Goal: Find specific page/section: Find specific page/section

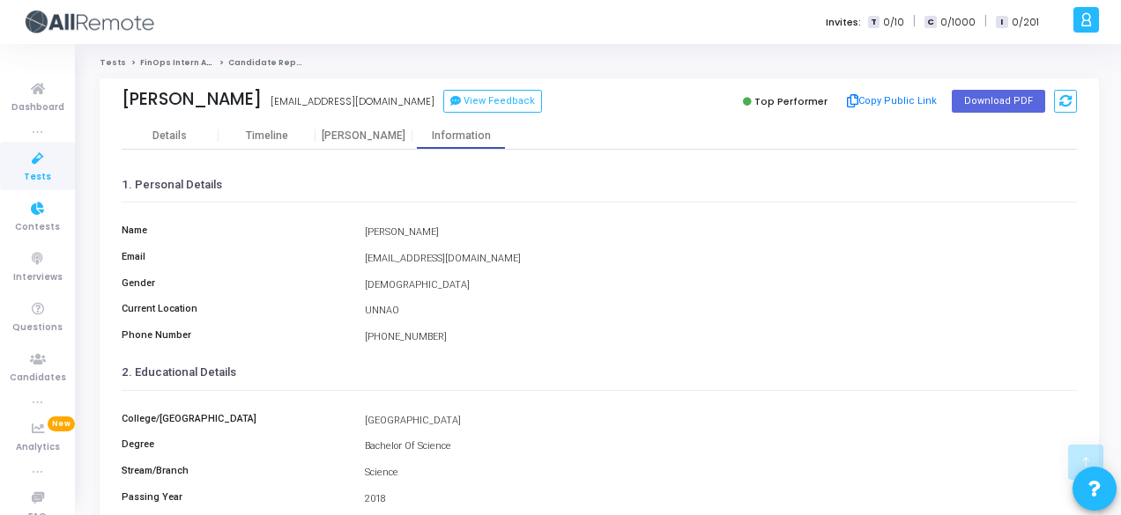
scroll to position [275, 0]
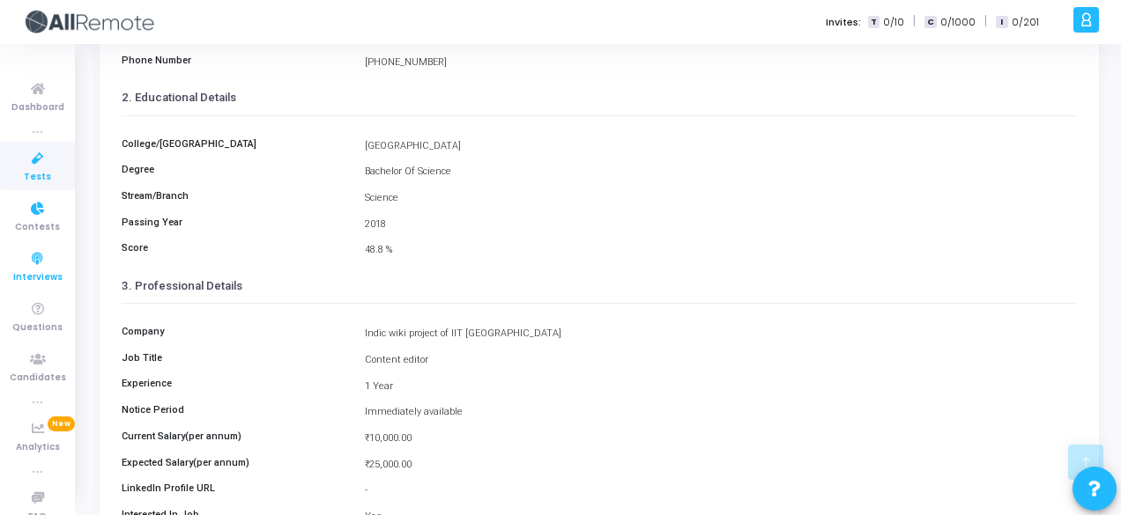
click at [26, 274] on span "Interviews" at bounding box center [37, 277] width 49 height 15
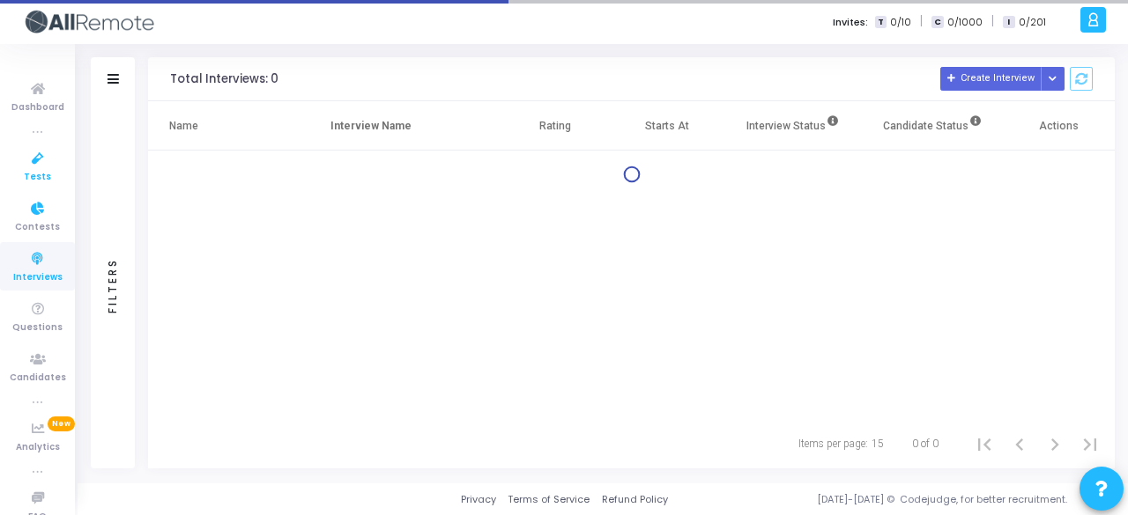
click at [25, 178] on span "Tests" at bounding box center [37, 177] width 27 height 15
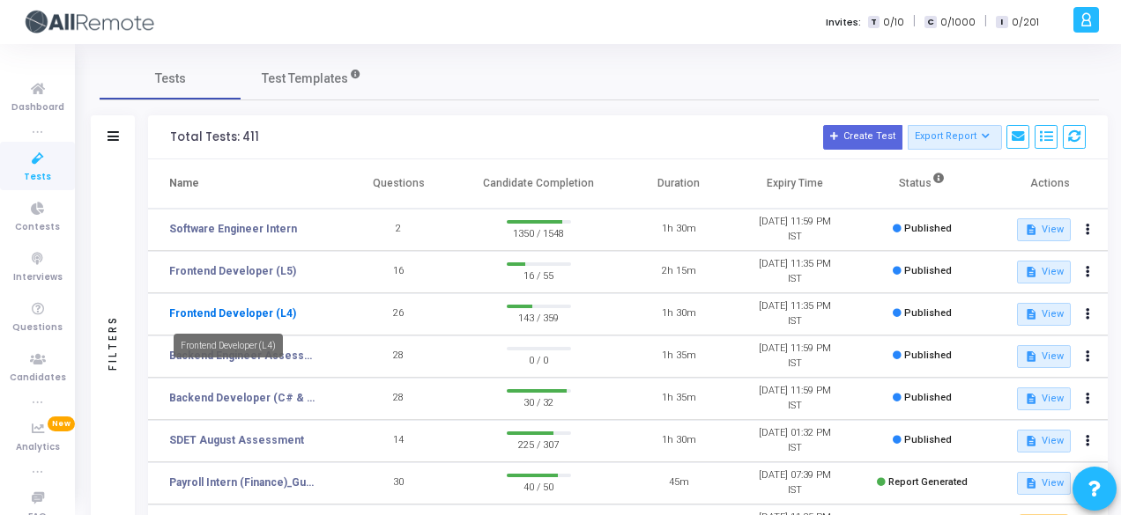
click at [257, 319] on link "Frontend Developer (L4)" at bounding box center [232, 314] width 127 height 16
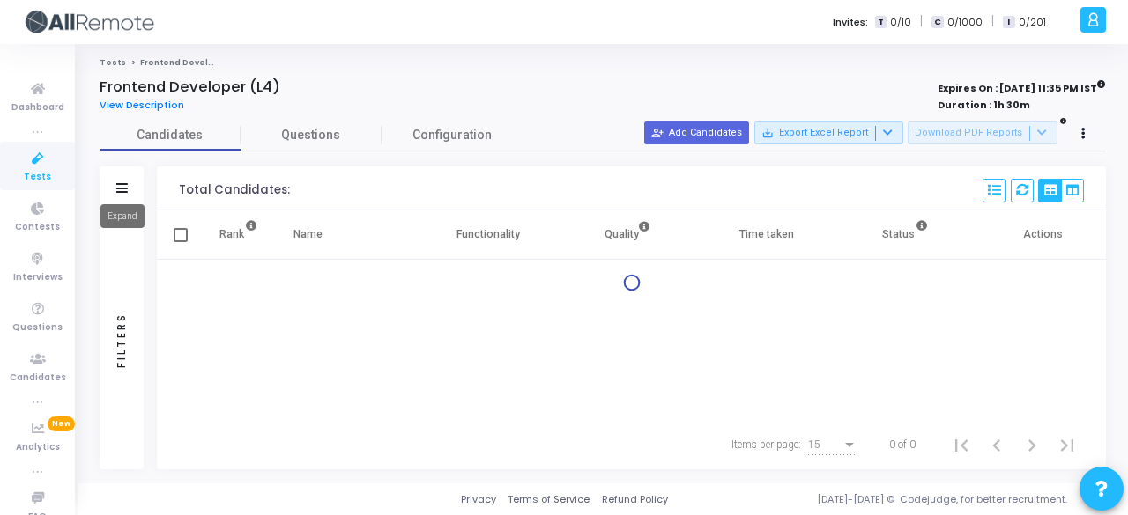
click at [125, 198] on mat-tooltip-component "Expand" at bounding box center [122, 216] width 69 height 48
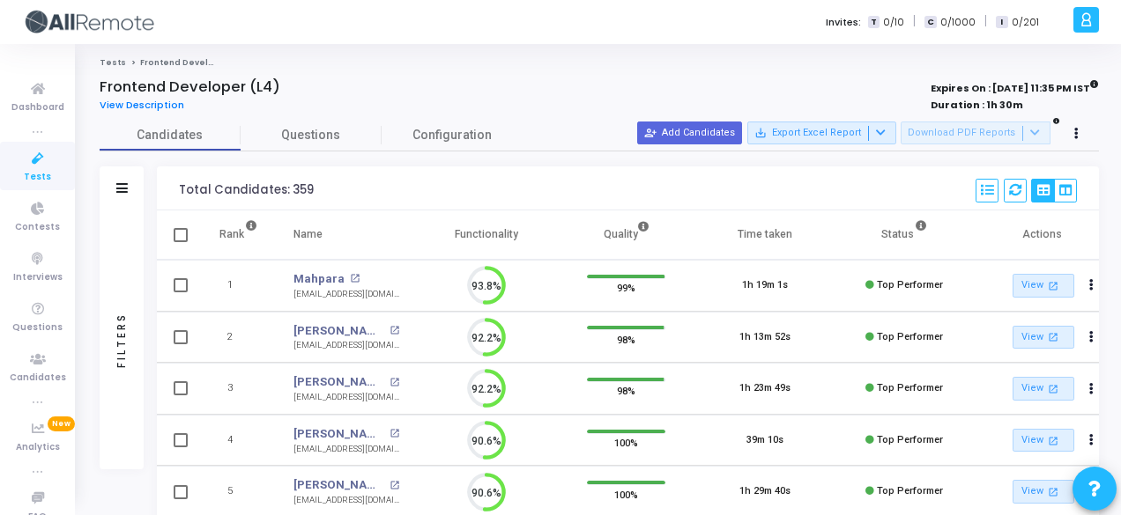
click at [127, 186] on div "Filters" at bounding box center [122, 188] width 44 height 44
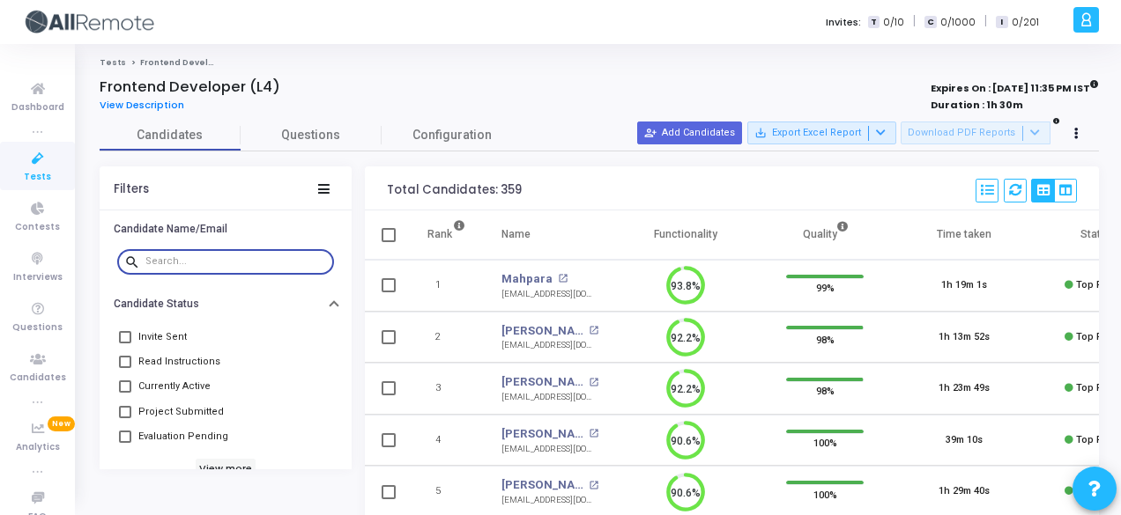
click at [217, 265] on input "text" at bounding box center [235, 261] width 181 height 11
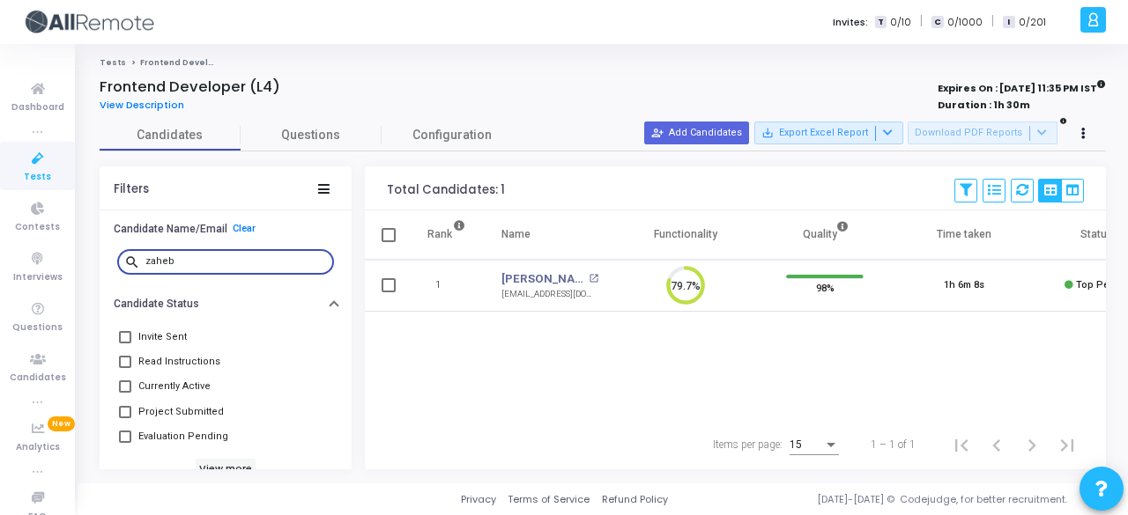
type input "zaheb"
